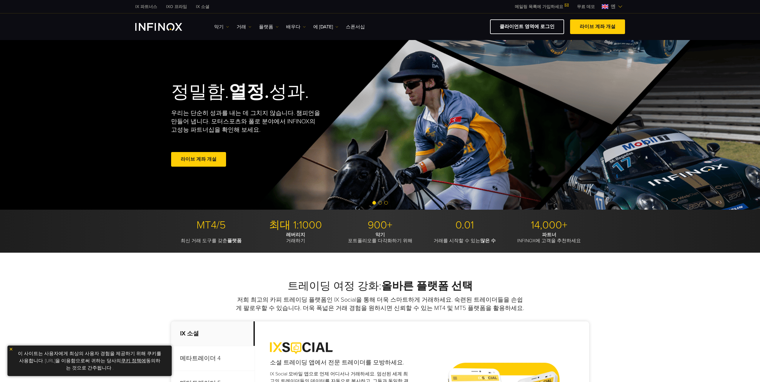
click at [617, 6] on span "엔" at bounding box center [613, 6] width 10 height 7
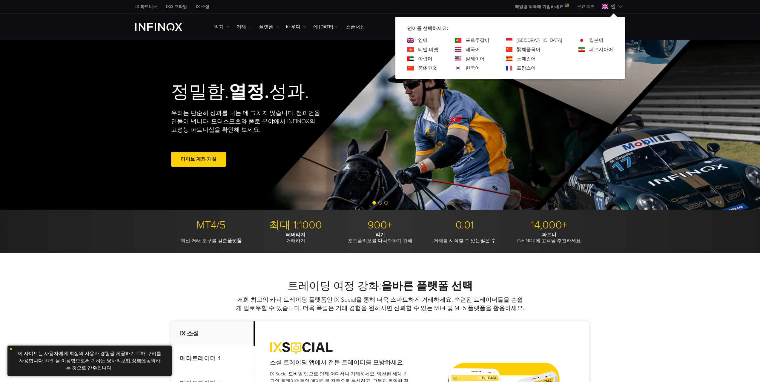
click at [617, 6] on span "엔" at bounding box center [613, 6] width 10 height 7
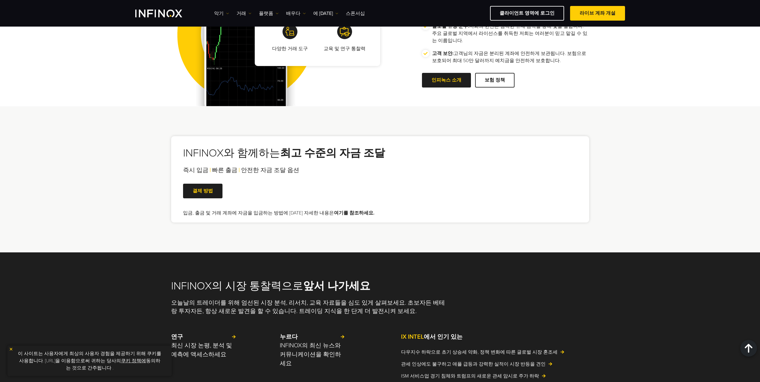
scroll to position [960, 0]
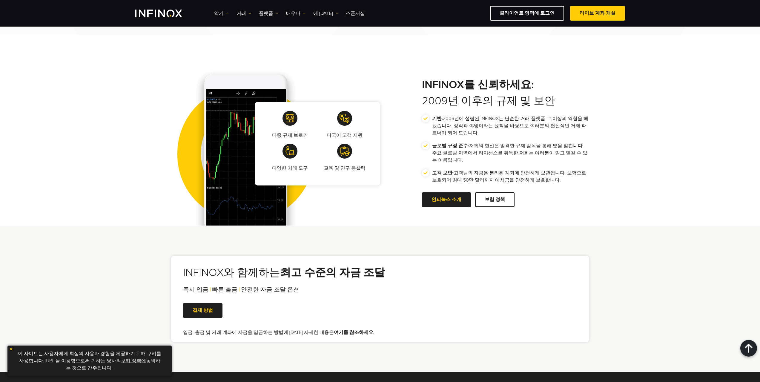
drag, startPoint x: 233, startPoint y: 289, endPoint x: 219, endPoint y: 296, distance: 14.8
click at [229, 291] on font "빠른 출금" at bounding box center [224, 289] width 25 height 7
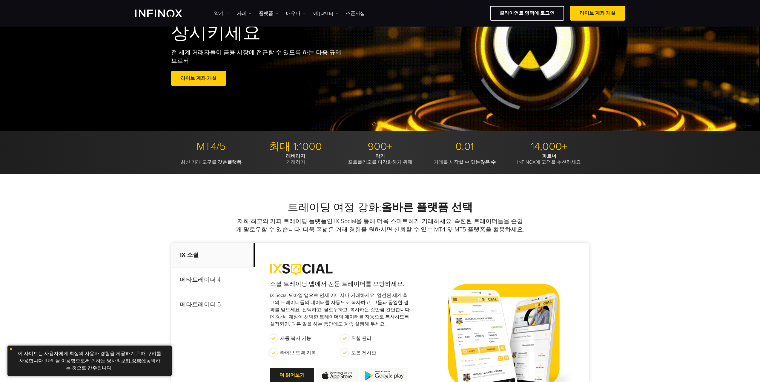
scroll to position [0, 0]
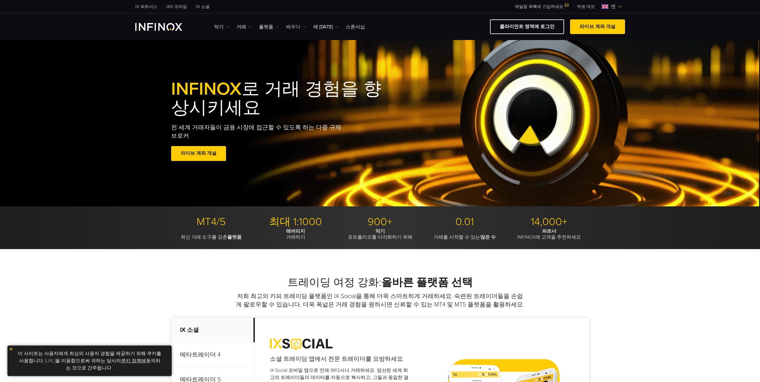
click at [293, 27] on font "배우다" at bounding box center [293, 27] width 14 height 6
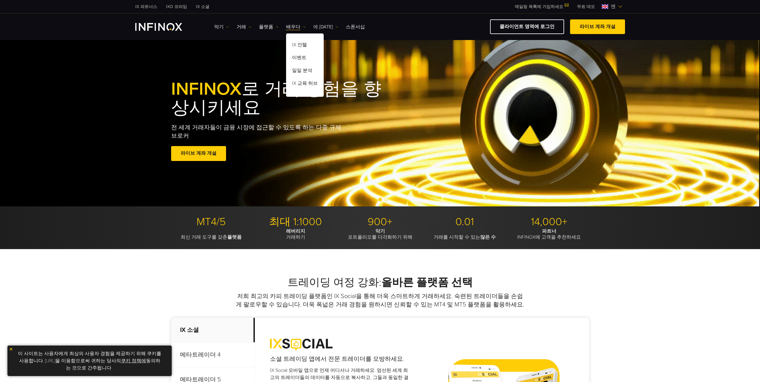
click at [324, 27] on link "에 대한" at bounding box center [325, 26] width 25 height 7
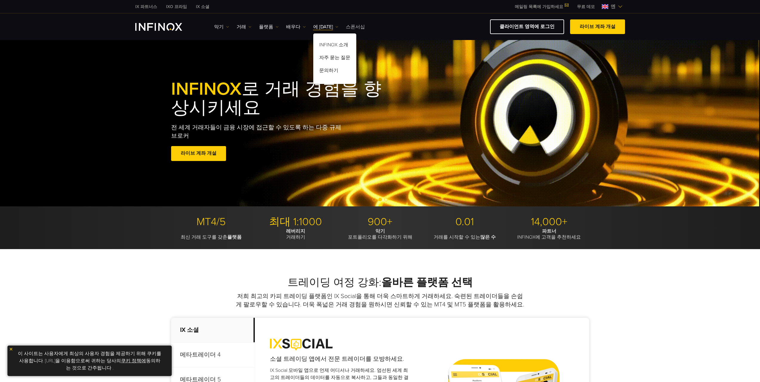
click at [346, 27] on font "스폰서십" at bounding box center [355, 27] width 19 height 6
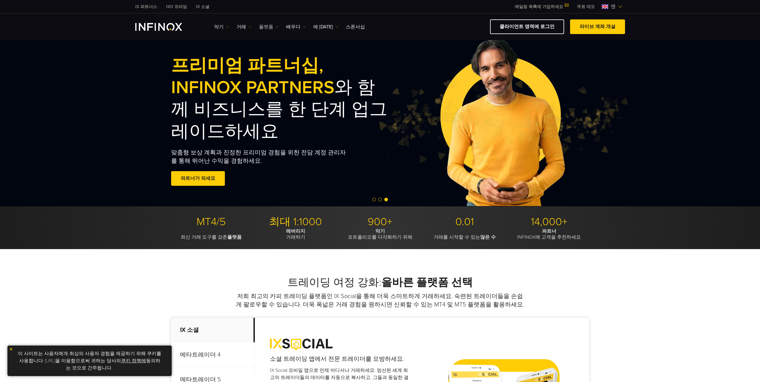
click at [265, 29] on font "플랫폼" at bounding box center [266, 27] width 14 height 6
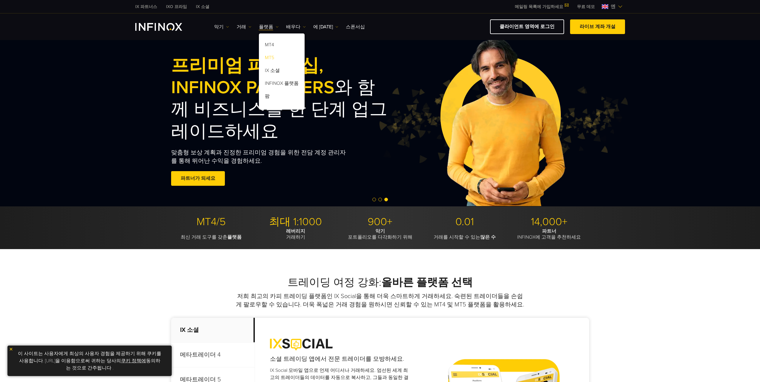
click at [271, 56] on font "MT5" at bounding box center [269, 58] width 9 height 6
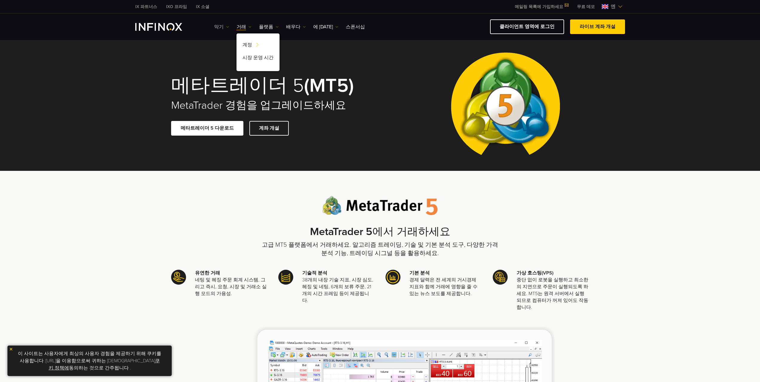
click at [226, 27] on img at bounding box center [227, 26] width 3 height 3
click at [305, 115] on div "메타트레이더 5 (MT5) MetaTrader 경험을 업그레이드하세요 메타트레이더 5 다운로드 계좌 개설" at bounding box center [271, 106] width 201 height 84
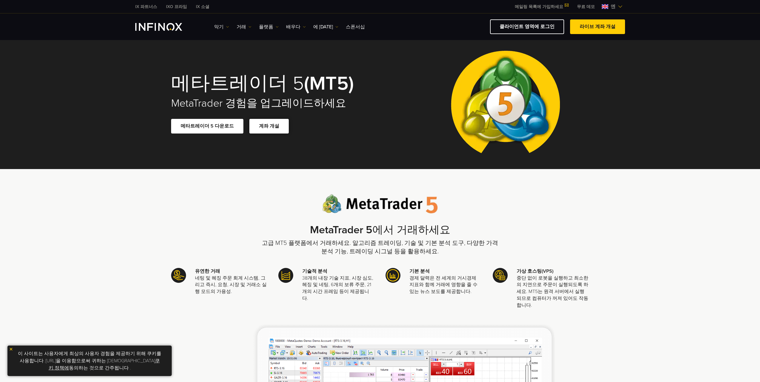
click at [269, 126] on span at bounding box center [269, 126] width 0 height 0
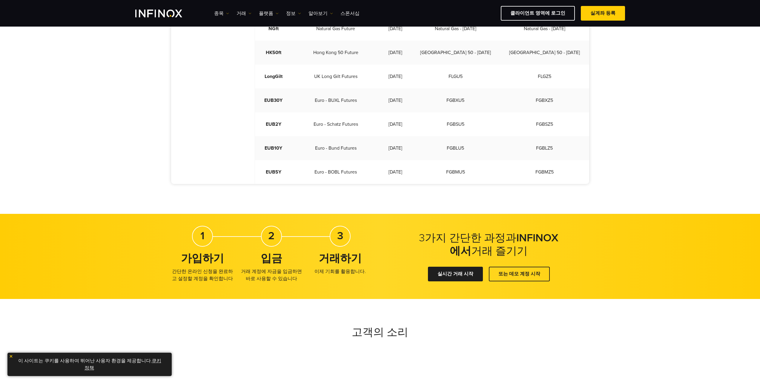
scroll to position [388, 0]
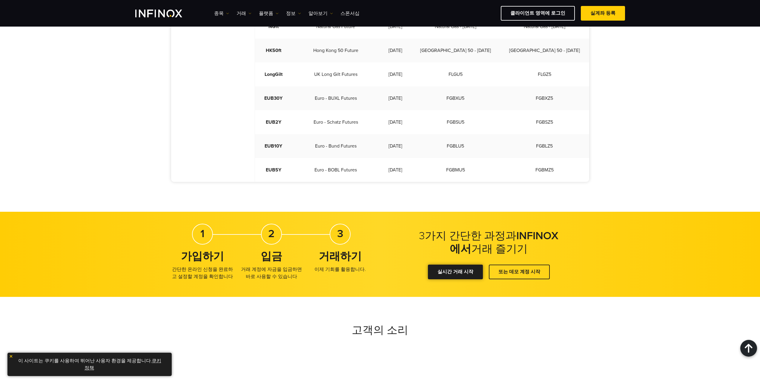
click at [467, 265] on link "실시간 거래 시작" at bounding box center [455, 272] width 55 height 15
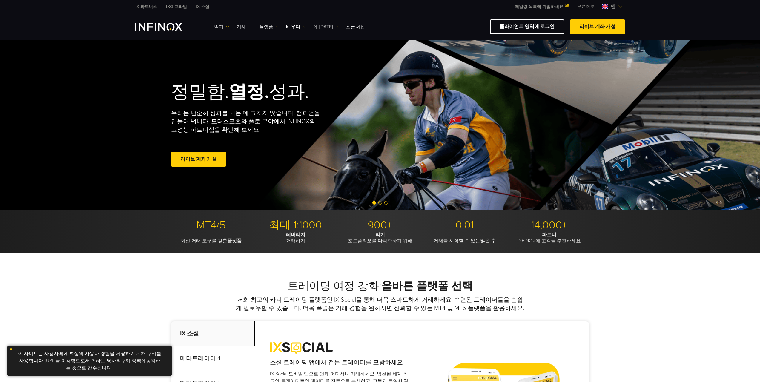
click at [314, 24] on font "에 [DATE]" at bounding box center [323, 27] width 20 height 6
click at [291, 26] on font "배우다" at bounding box center [293, 27] width 14 height 6
click at [268, 26] on font "플랫폼" at bounding box center [266, 27] width 14 height 6
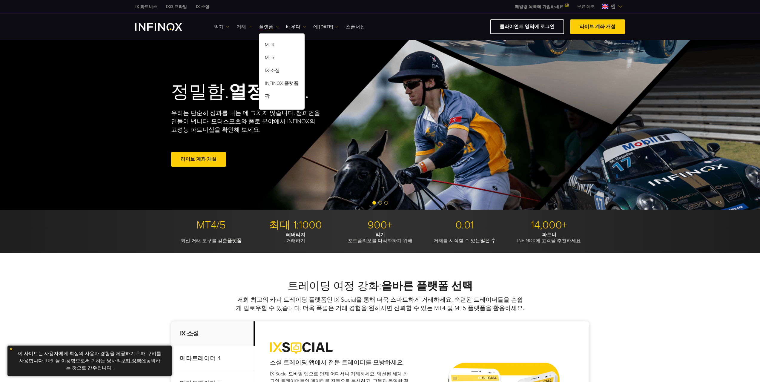
click at [243, 27] on font "거래" at bounding box center [241, 27] width 10 height 6
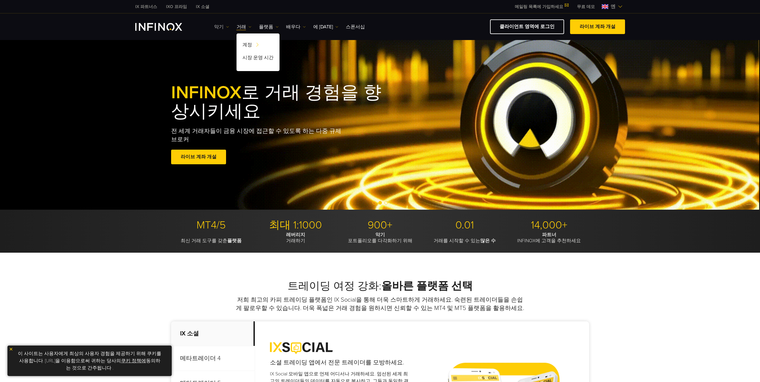
click at [220, 25] on font "악기" at bounding box center [219, 27] width 10 height 6
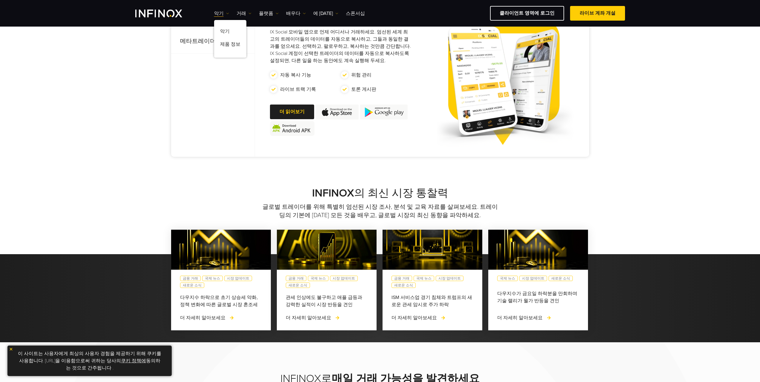
scroll to position [418, 0]
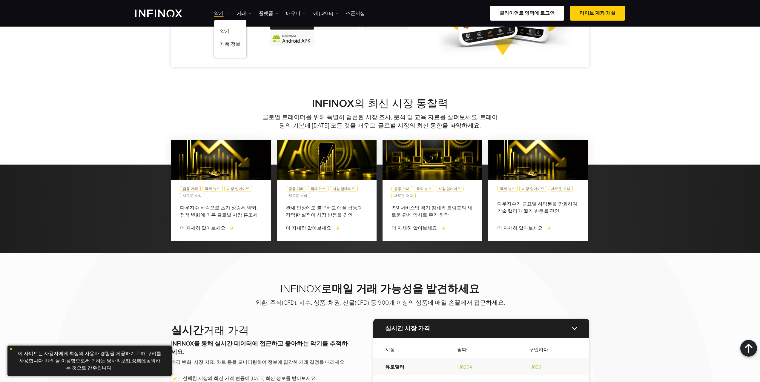
click at [540, 14] on font "클라이언트 영역에 로그인" at bounding box center [527, 13] width 55 height 6
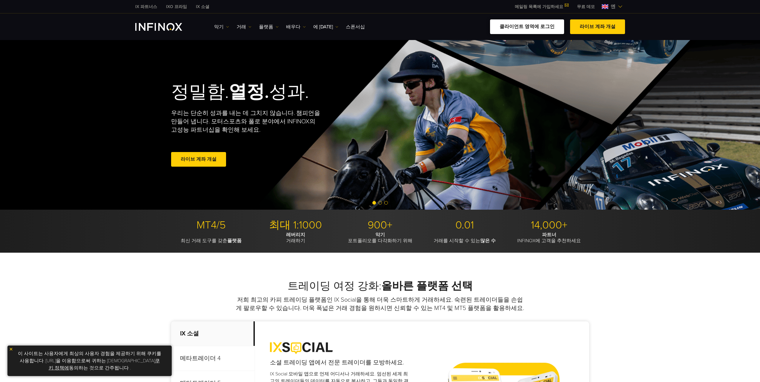
click at [541, 27] on font "클라이언트 영역에 로그인" at bounding box center [527, 27] width 55 height 6
